Goal: Information Seeking & Learning: Compare options

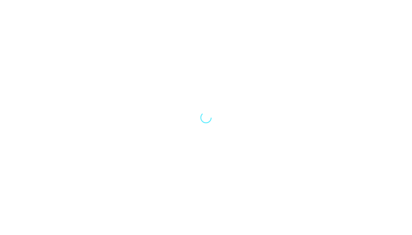
select select "Song"
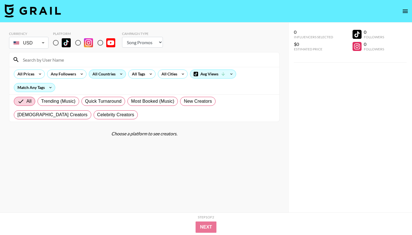
click at [115, 73] on div "All Countries" at bounding box center [103, 74] width 28 height 8
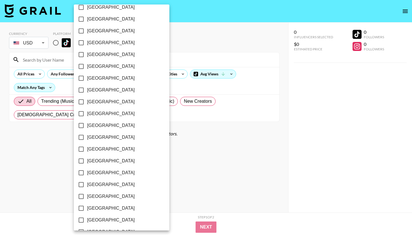
scroll to position [422, 0]
click at [100, 210] on span "[GEOGRAPHIC_DATA]" at bounding box center [111, 208] width 48 height 7
click at [87, 210] on input "[GEOGRAPHIC_DATA]" at bounding box center [81, 209] width 12 height 12
checkbox input "true"
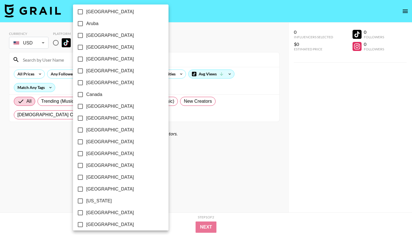
scroll to position [15, 0]
click at [99, 96] on span "Canada" at bounding box center [94, 94] width 16 height 7
click at [86, 96] on input "Canada" at bounding box center [80, 95] width 12 height 12
checkbox input "true"
click at [199, 47] on div at bounding box center [206, 117] width 412 height 235
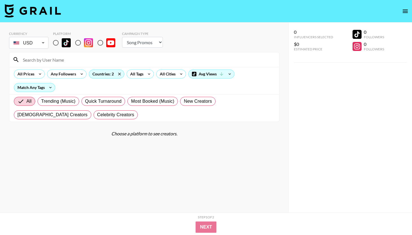
click at [126, 131] on div "Choose a platform to see creators." at bounding box center [144, 134] width 271 height 6
click at [57, 44] on input "radio" at bounding box center [56, 43] width 12 height 12
radio input "true"
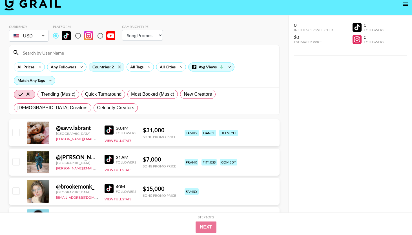
scroll to position [3, 0]
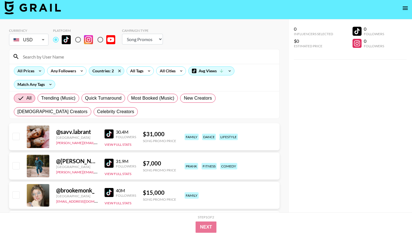
click at [35, 68] on div "All Prices" at bounding box center [29, 71] width 31 height 9
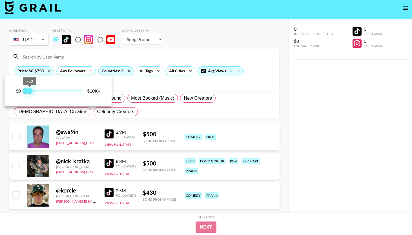
type input "500"
drag, startPoint x: 82, startPoint y: 92, endPoint x: 29, endPoint y: 91, distance: 52.5
click at [29, 91] on span "500" at bounding box center [28, 91] width 6 height 6
click at [150, 84] on div at bounding box center [206, 117] width 412 height 235
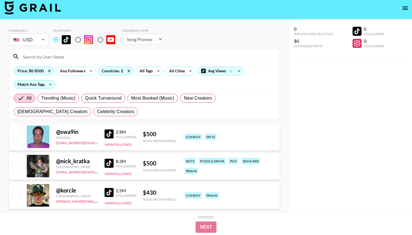
click at [109, 191] on img at bounding box center [109, 192] width 9 height 9
click at [69, 132] on div "@ swa9in" at bounding box center [77, 132] width 42 height 7
click at [111, 133] on img at bounding box center [109, 134] width 9 height 9
click at [107, 164] on img at bounding box center [109, 163] width 9 height 9
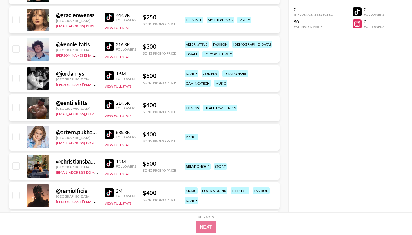
scroll to position [207, 0]
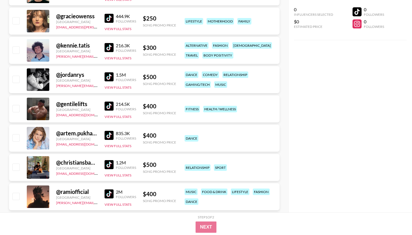
click at [109, 165] on img at bounding box center [109, 164] width 9 height 9
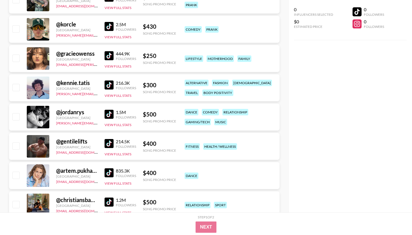
click at [105, 84] on img at bounding box center [109, 85] width 9 height 9
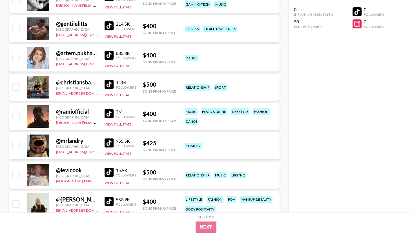
scroll to position [312, 0]
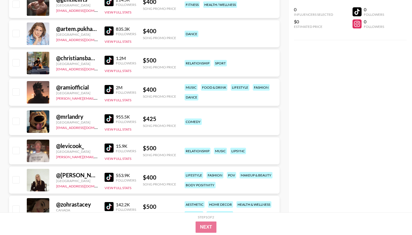
click at [111, 149] on img at bounding box center [109, 148] width 9 height 9
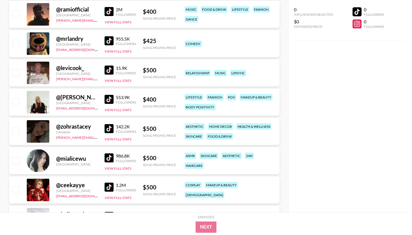
scroll to position [390, 0]
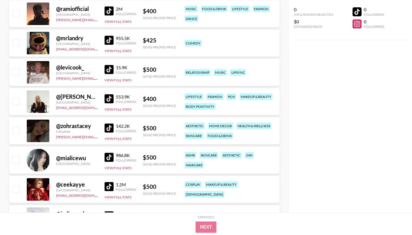
click at [107, 102] on img at bounding box center [109, 98] width 9 height 9
click at [109, 97] on img at bounding box center [109, 98] width 9 height 9
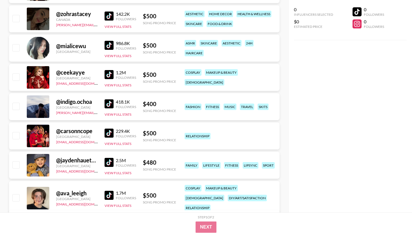
scroll to position [504, 0]
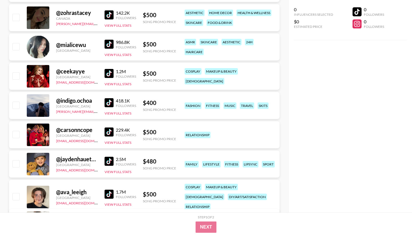
click at [110, 104] on img at bounding box center [109, 102] width 9 height 9
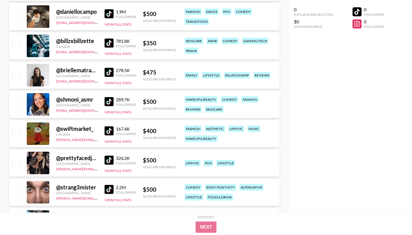
scroll to position [1339, 0]
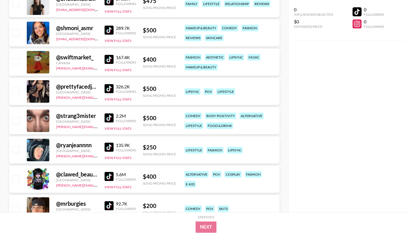
click at [111, 117] on img at bounding box center [109, 118] width 9 height 9
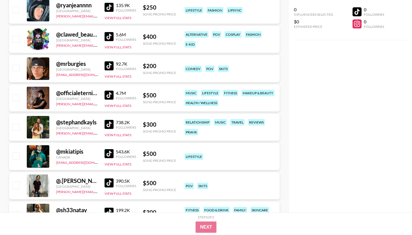
scroll to position [1479, 0]
click at [111, 127] on img at bounding box center [109, 124] width 9 height 9
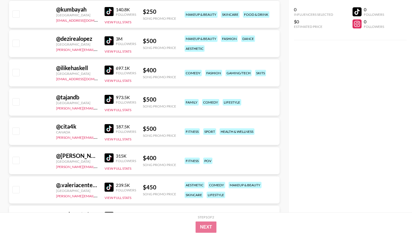
scroll to position [2795, 0]
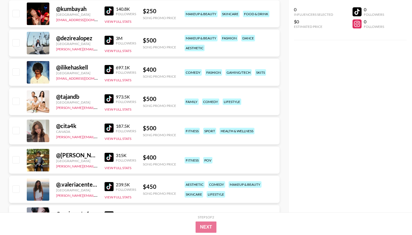
click at [108, 101] on img at bounding box center [109, 98] width 9 height 9
click at [107, 99] on img at bounding box center [109, 98] width 9 height 9
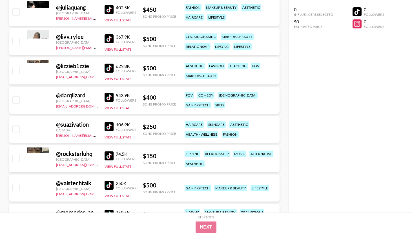
scroll to position [3590, 0]
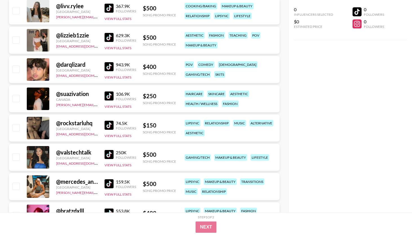
click at [112, 65] on img at bounding box center [109, 66] width 9 height 9
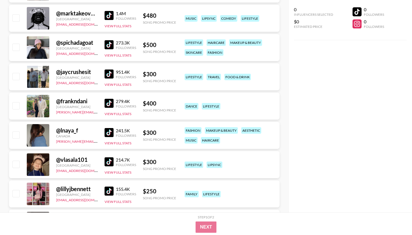
scroll to position [4276, 0]
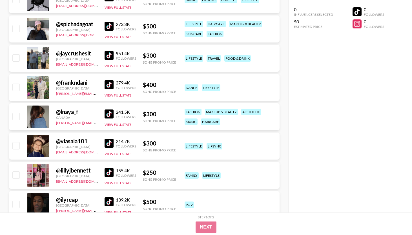
click at [106, 85] on img at bounding box center [109, 84] width 9 height 9
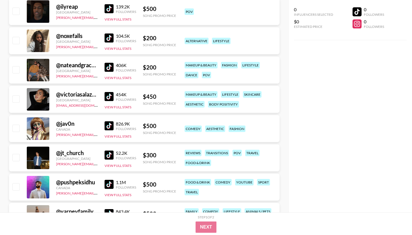
scroll to position [4532, 0]
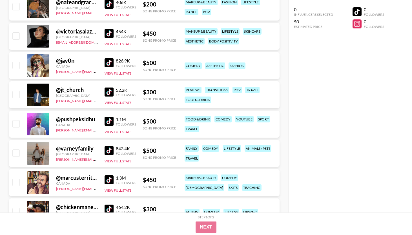
click at [108, 151] on img at bounding box center [109, 150] width 9 height 9
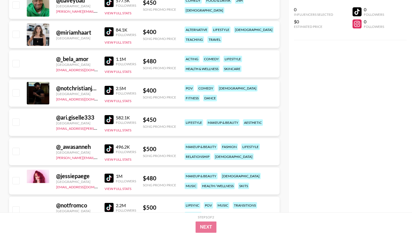
scroll to position [5279, 0]
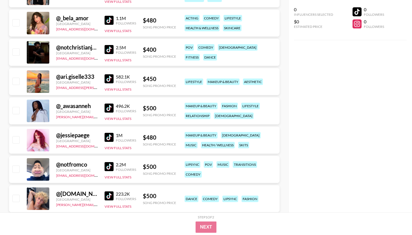
click at [110, 82] on img at bounding box center [109, 78] width 9 height 9
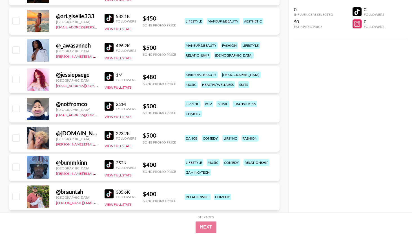
scroll to position [5420, 0]
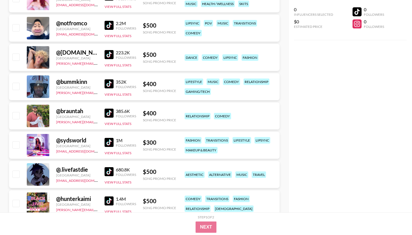
click at [107, 112] on img at bounding box center [109, 113] width 9 height 9
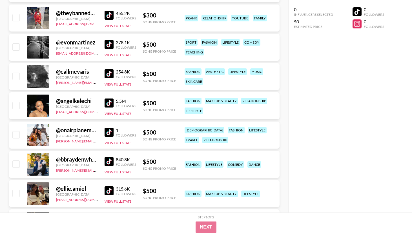
scroll to position [8294, 0]
